Goal: Information Seeking & Learning: Find specific fact

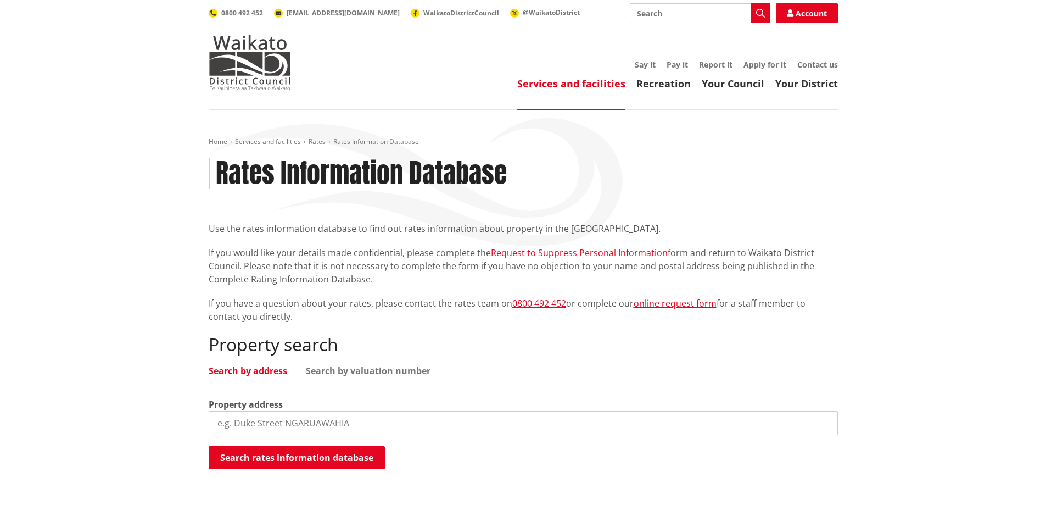
scroll to position [110, 0]
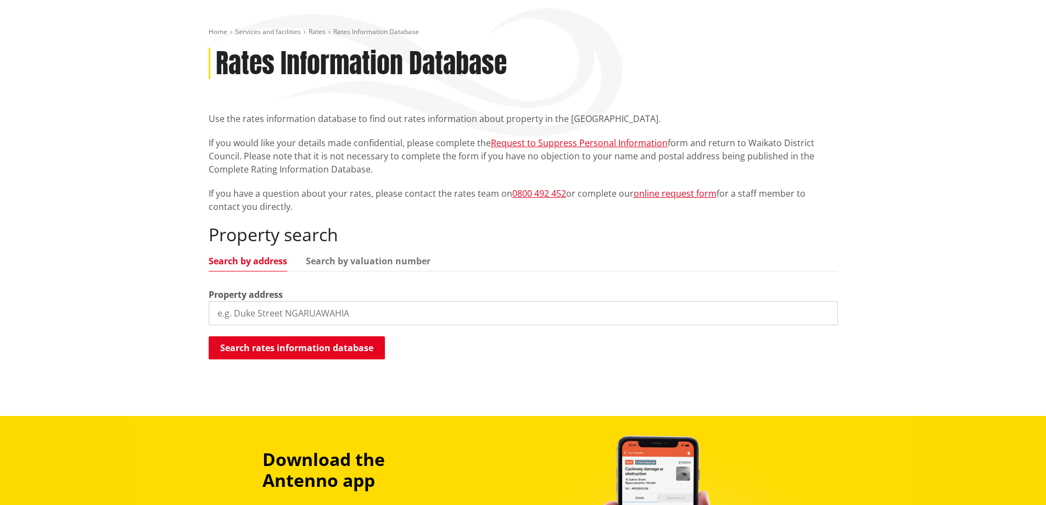
click at [255, 313] on input "search" at bounding box center [523, 313] width 629 height 24
type input "36 rata street"
click at [293, 347] on button "Search rates information database" at bounding box center [297, 347] width 176 height 23
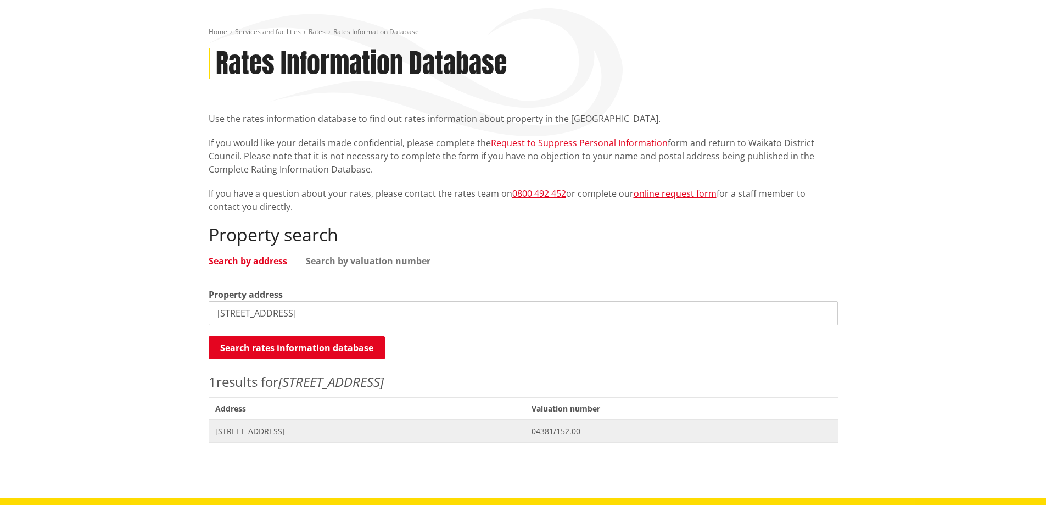
click at [257, 433] on span "[STREET_ADDRESS]" at bounding box center [367, 430] width 304 height 11
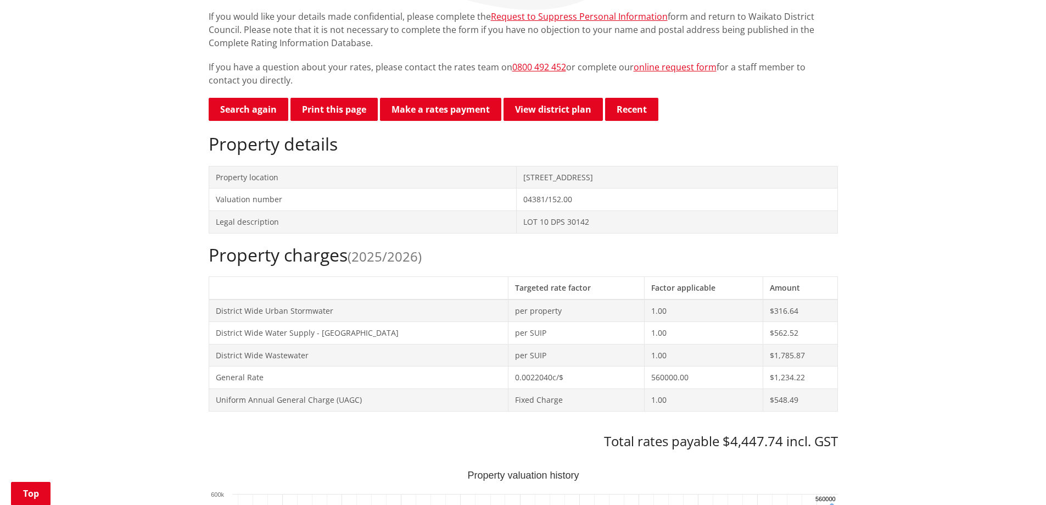
scroll to position [274, 0]
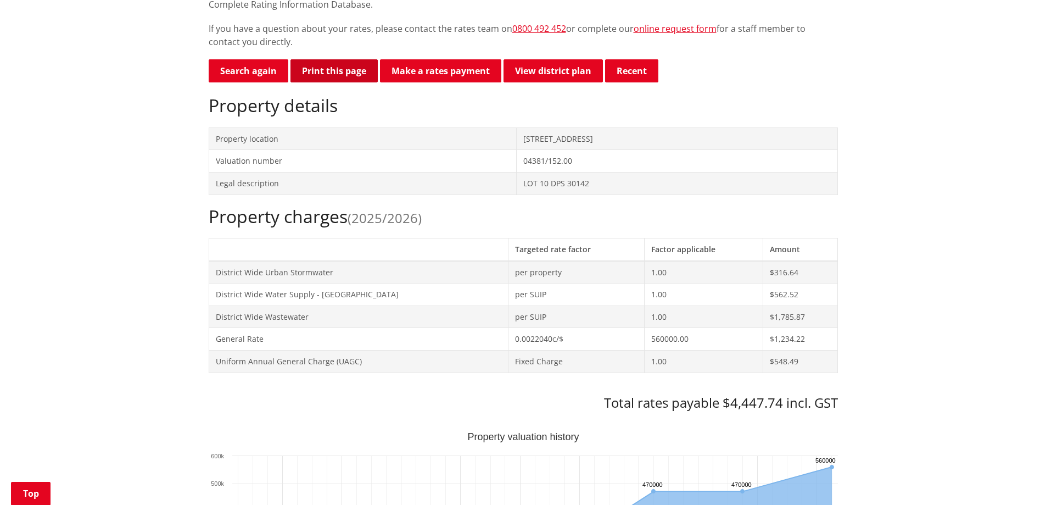
click at [337, 76] on button "Print this page" at bounding box center [333, 70] width 87 height 23
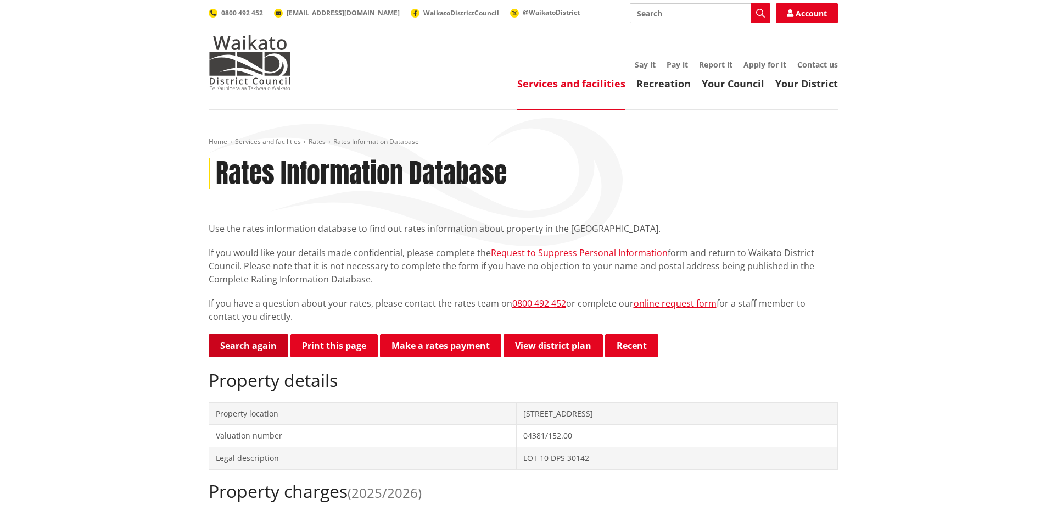
click at [261, 345] on link "Search again" at bounding box center [249, 345] width 80 height 23
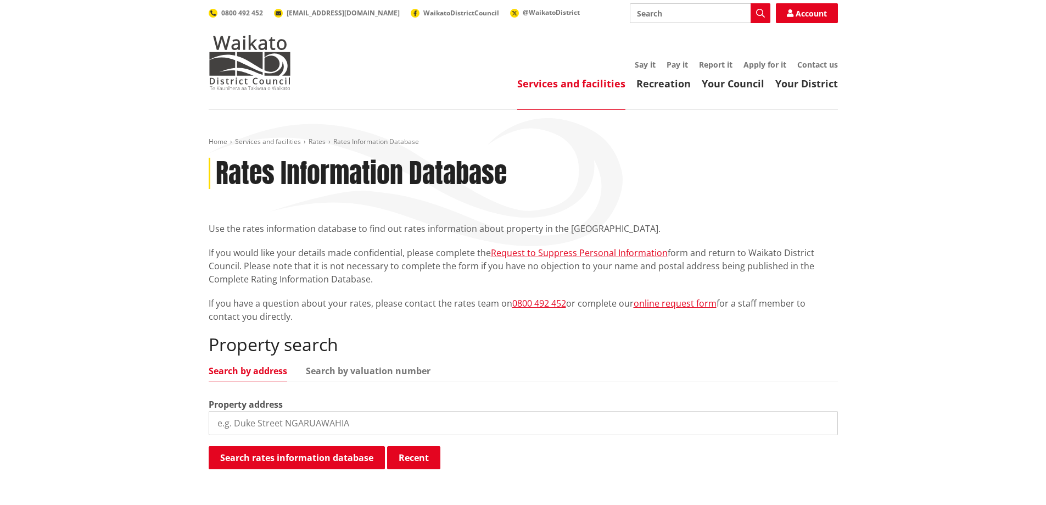
click at [394, 425] on input "search" at bounding box center [523, 423] width 629 height 24
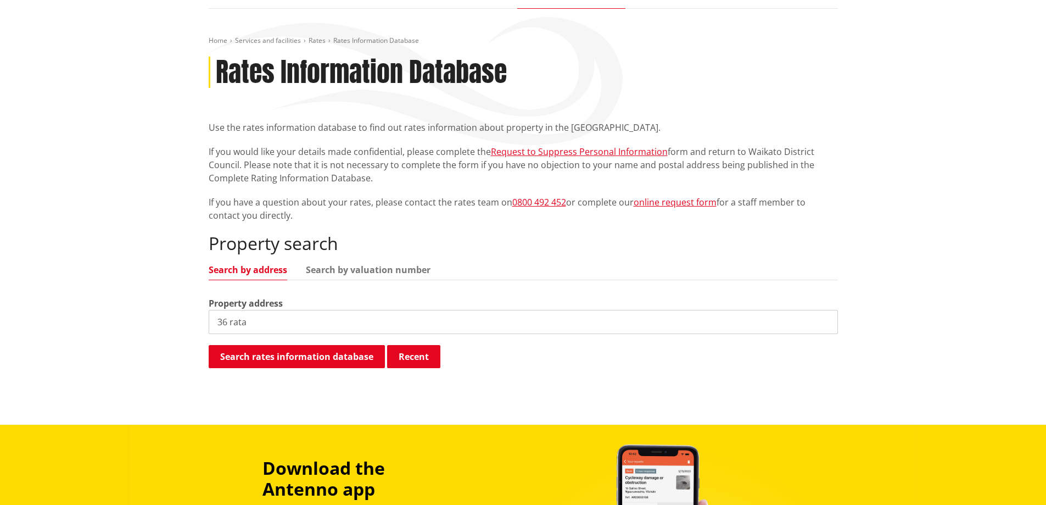
scroll to position [110, 0]
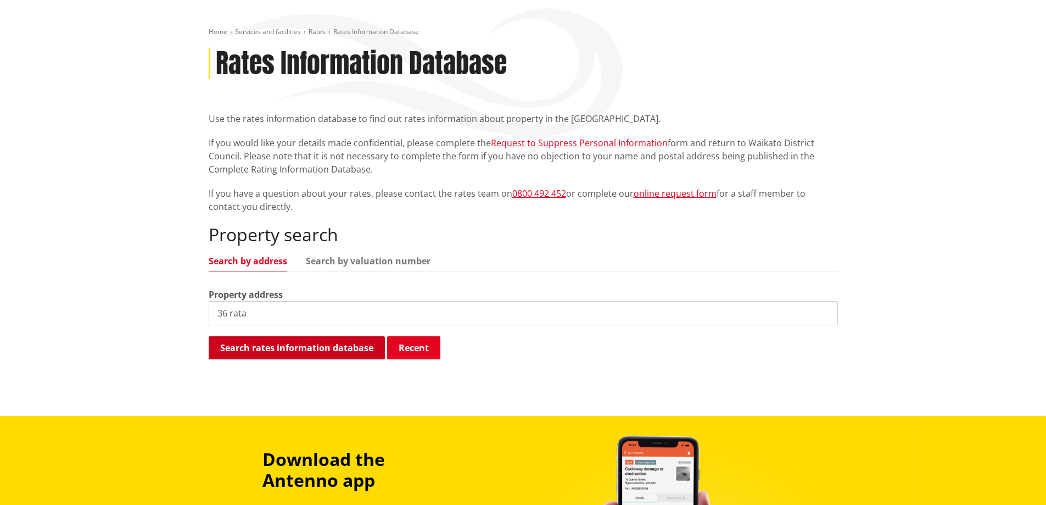
type input "36 rata"
click at [326, 347] on button "Search rates information database" at bounding box center [297, 347] width 176 height 23
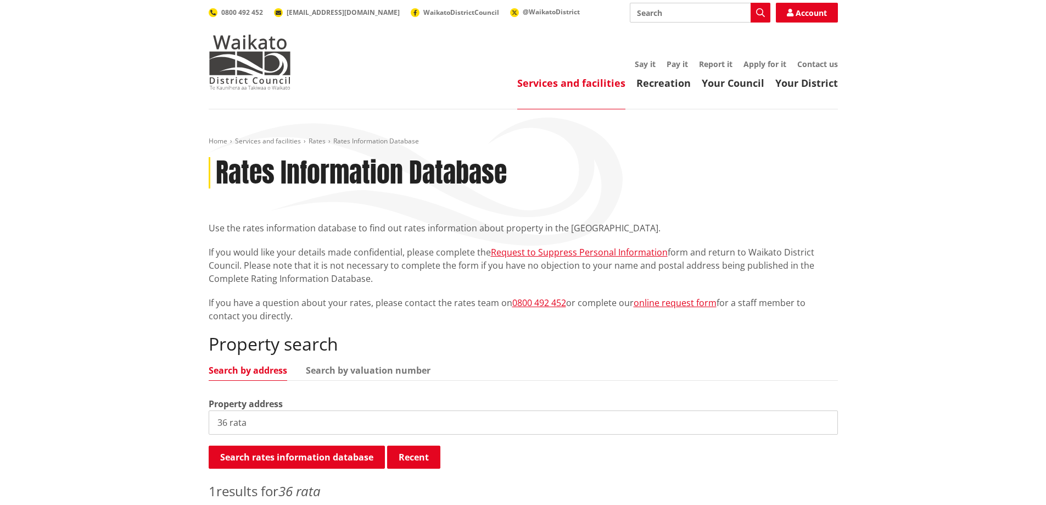
scroll to position [0, 0]
